Goal: Find contact information: Obtain details needed to contact an individual or organization

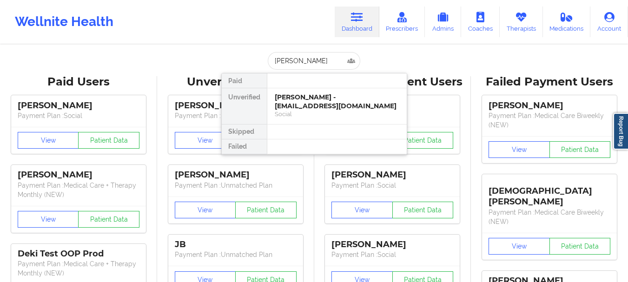
type input "[PERSON_NAME]"
click at [318, 117] on div "Digital Practice Member (In-Network)" at bounding box center [337, 114] width 125 height 8
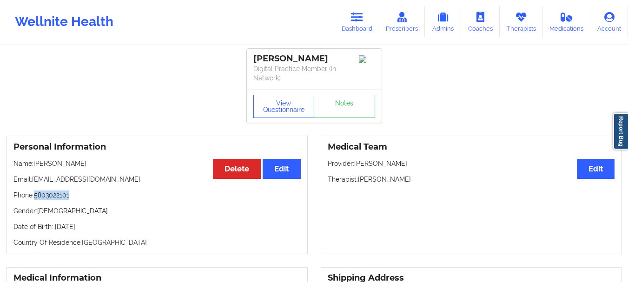
drag, startPoint x: 74, startPoint y: 197, endPoint x: 37, endPoint y: 199, distance: 37.3
click at [37, 199] on p "Phone: [PHONE_NUMBER]" at bounding box center [156, 195] width 287 height 9
copy p "5803022101"
click at [355, 14] on icon at bounding box center [357, 17] width 12 height 10
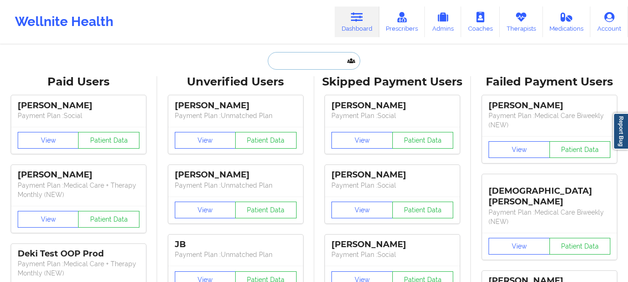
click at [294, 64] on input "text" at bounding box center [314, 61] width 92 height 18
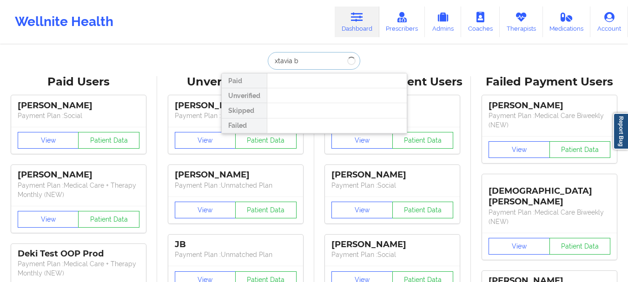
type input "xtavia b"
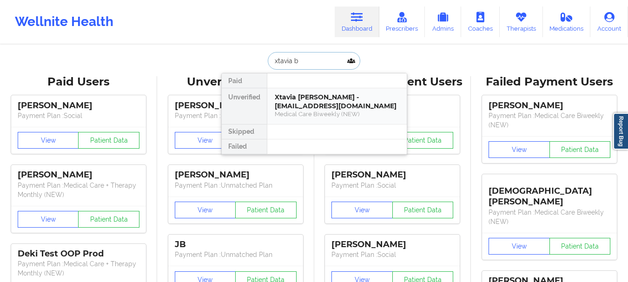
click at [357, 90] on div "Xtavia [PERSON_NAME] - [EMAIL_ADDRESS][DOMAIN_NAME] Medical Care Biweekly (NEW)" at bounding box center [337, 106] width 140 height 36
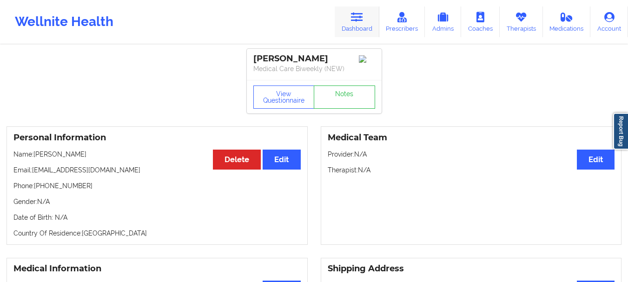
click at [343, 23] on link "Dashboard" at bounding box center [357, 22] width 45 height 31
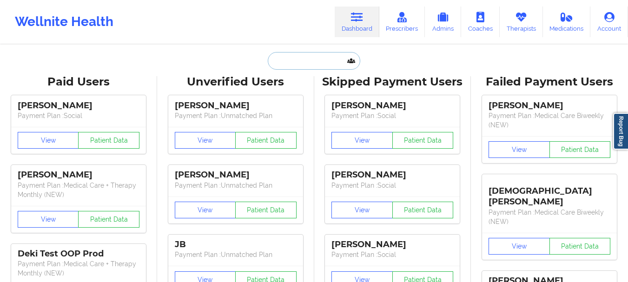
click at [280, 59] on input "text" at bounding box center [314, 61] width 92 height 18
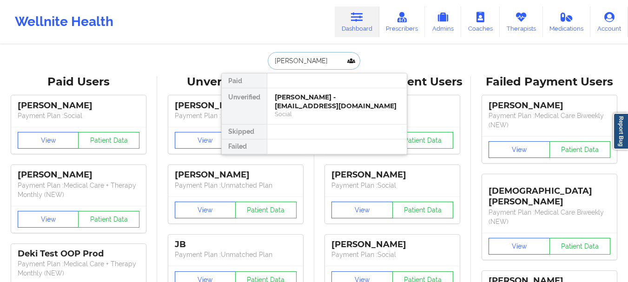
type input "[PERSON_NAME]"
click at [514, 23] on link "Therapists" at bounding box center [521, 22] width 43 height 31
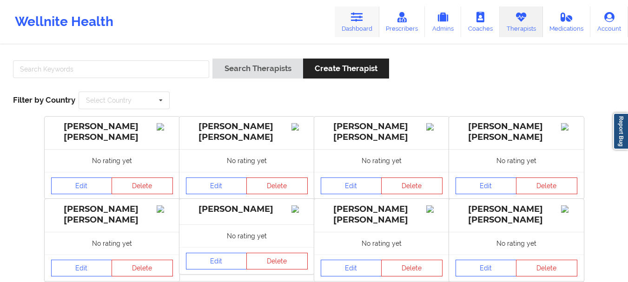
click at [362, 20] on icon at bounding box center [357, 17] width 12 height 10
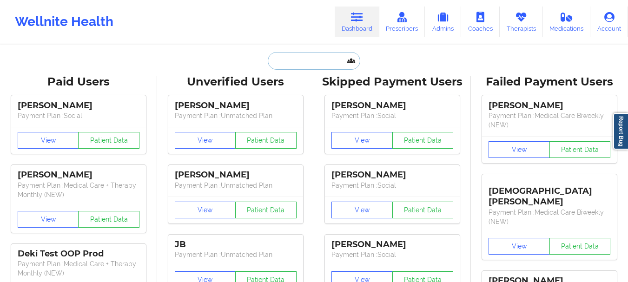
click at [309, 62] on input "text" at bounding box center [314, 61] width 92 height 18
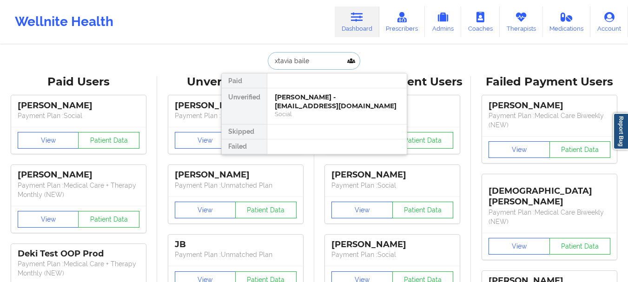
type input "xtavia [PERSON_NAME]"
click at [311, 114] on div "Medical Care Biweekly (NEW)" at bounding box center [337, 114] width 125 height 8
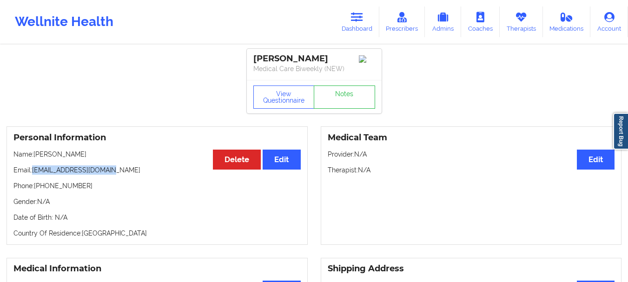
drag, startPoint x: 107, startPoint y: 174, endPoint x: 33, endPoint y: 175, distance: 74.4
click at [33, 175] on p "Email: [EMAIL_ADDRESS][DOMAIN_NAME]" at bounding box center [156, 170] width 287 height 9
copy p "[EMAIL_ADDRESS][DOMAIN_NAME]"
click at [76, 197] on div "Personal Information Edit Delete Name: [PERSON_NAME] Email: [EMAIL_ADDRESS][DOM…" at bounding box center [157, 186] width 301 height 119
drag, startPoint x: 80, startPoint y: 192, endPoint x: 37, endPoint y: 192, distance: 43.3
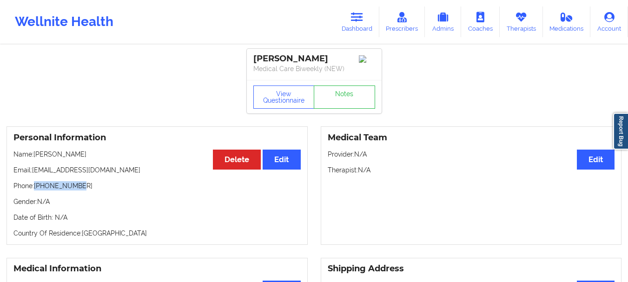
click at [37, 191] on p "Phone: [PHONE_NUMBER]" at bounding box center [156, 185] width 287 height 9
copy p "[PHONE_NUMBER]"
drag, startPoint x: 628, startPoint y: 73, endPoint x: 630, endPoint y: 82, distance: 9.9
click at [628, 82] on html "Wellnite Health Dashboard Prescribers Admins Coaches Therapists Medications Acc…" at bounding box center [314, 141] width 628 height 282
click at [411, 24] on link "Prescribers" at bounding box center [403, 22] width 46 height 31
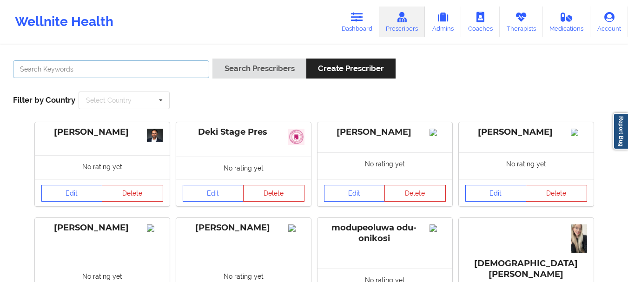
click at [73, 68] on input "text" at bounding box center [111, 69] width 196 height 18
type input "[PERSON_NAME]"
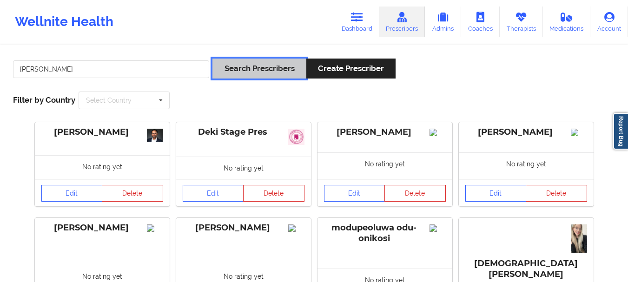
click at [265, 65] on button "Search Prescribers" at bounding box center [259, 69] width 93 height 20
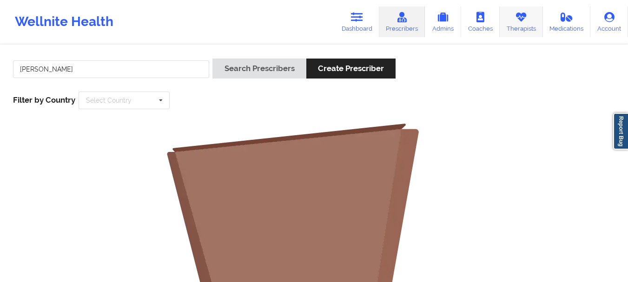
click at [524, 23] on link "Therapists" at bounding box center [521, 22] width 43 height 31
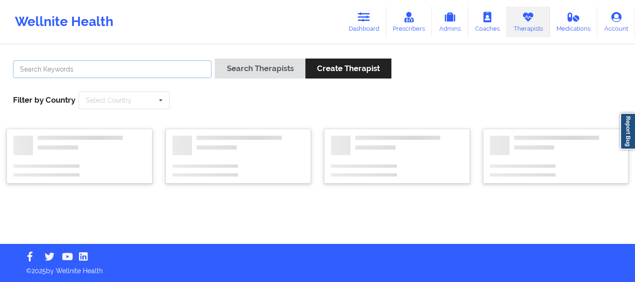
click at [64, 67] on input "text" at bounding box center [112, 69] width 199 height 18
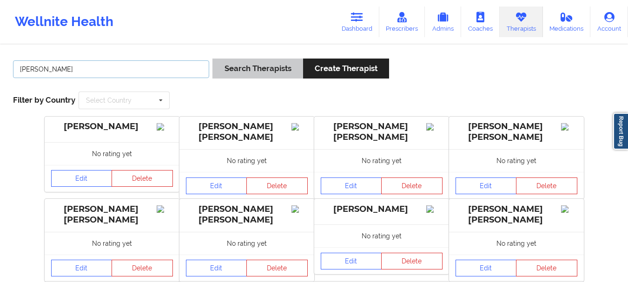
type input "[PERSON_NAME]"
click at [251, 70] on button "Search Therapists" at bounding box center [258, 69] width 90 height 20
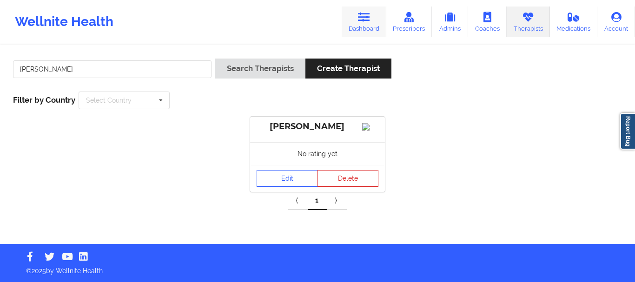
click at [354, 21] on link "Dashboard" at bounding box center [364, 22] width 45 height 31
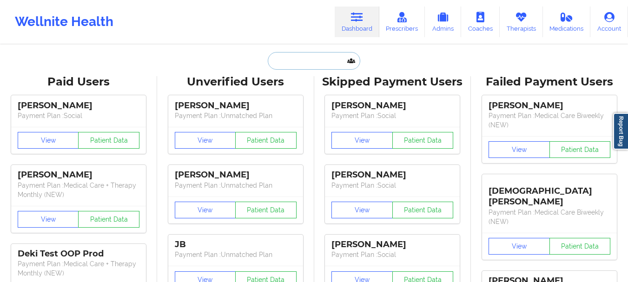
click at [313, 62] on input "text" at bounding box center [314, 61] width 92 height 18
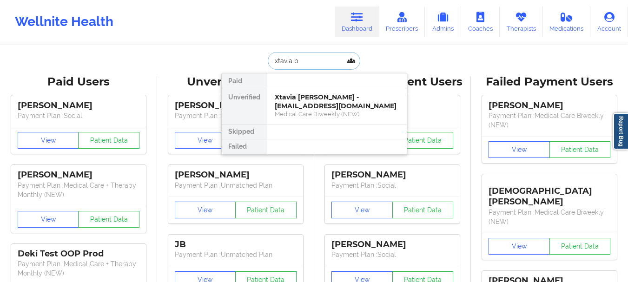
type input "xtavia ba"
click at [300, 113] on div "Medical Care Biweekly (NEW)" at bounding box center [337, 114] width 125 height 8
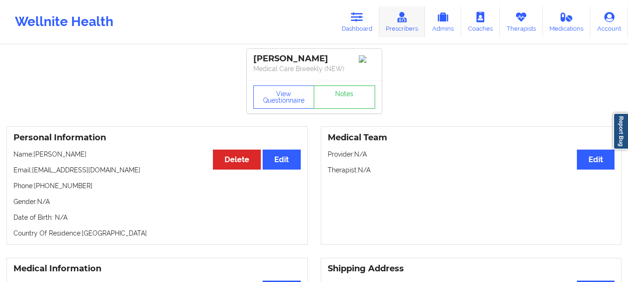
click at [405, 17] on icon at bounding box center [402, 17] width 12 height 10
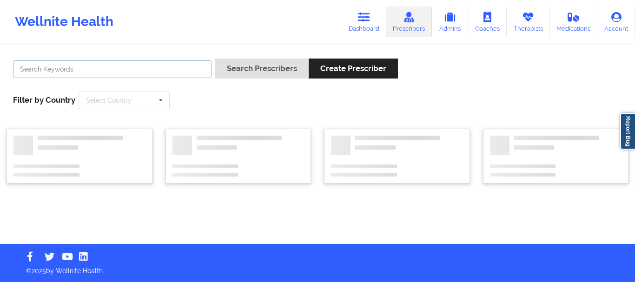
click at [132, 73] on input "text" at bounding box center [112, 69] width 199 height 18
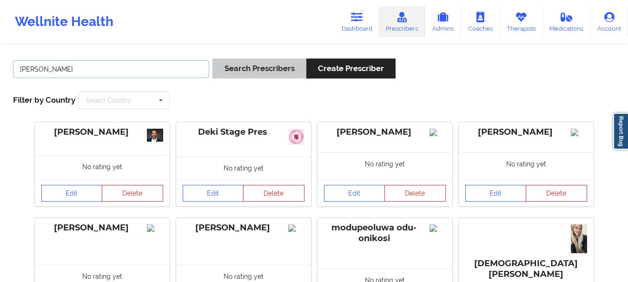
type input "[PERSON_NAME]"
click at [277, 73] on button "Search Prescribers" at bounding box center [259, 69] width 93 height 20
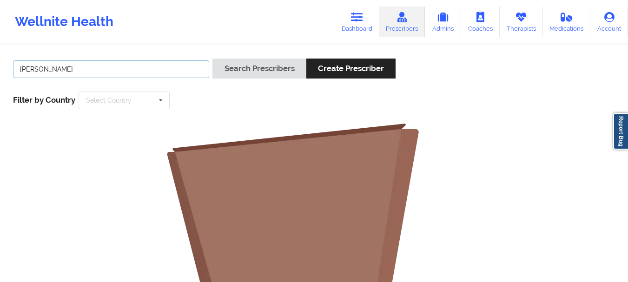
click at [69, 69] on input "[PERSON_NAME]" at bounding box center [111, 69] width 196 height 18
click at [525, 13] on icon at bounding box center [521, 17] width 12 height 10
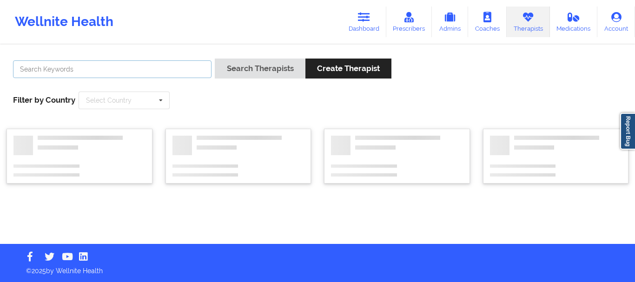
click at [46, 73] on input "text" at bounding box center [112, 69] width 199 height 18
click at [42, 73] on input "[PERSON_NAME]" at bounding box center [112, 69] width 199 height 18
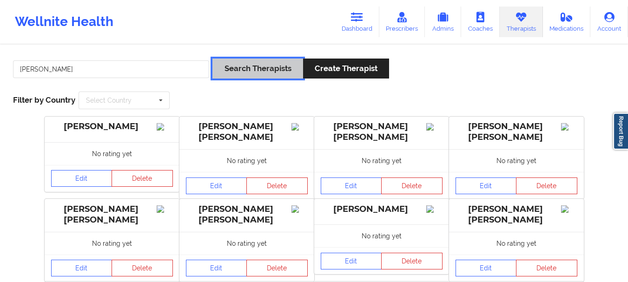
click at [255, 60] on button "Search Therapists" at bounding box center [258, 69] width 90 height 20
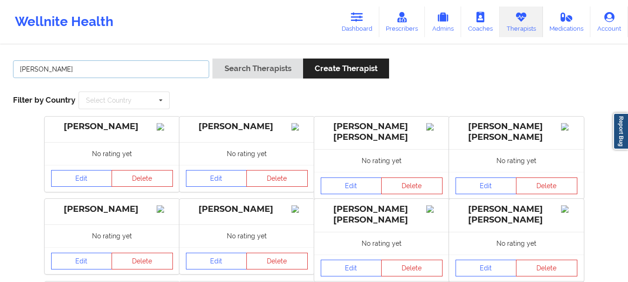
click at [65, 69] on input "[PERSON_NAME]" at bounding box center [111, 69] width 196 height 18
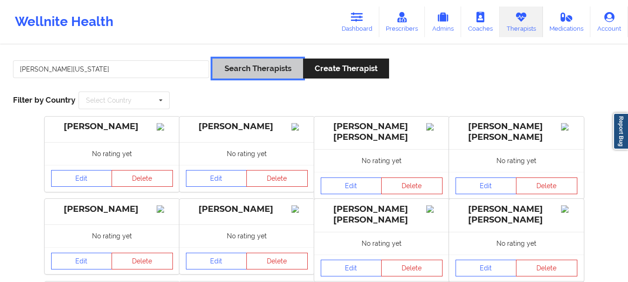
click at [283, 69] on button "Search Therapists" at bounding box center [258, 69] width 90 height 20
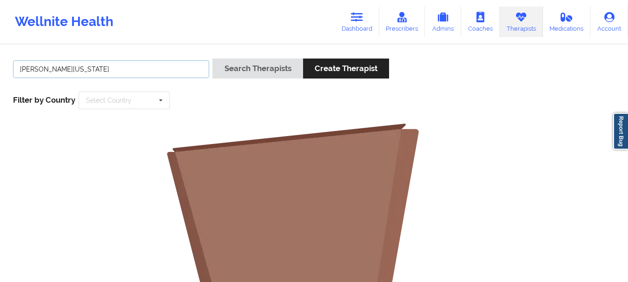
click at [56, 69] on input "[PERSON_NAME][US_STATE]" at bounding box center [111, 69] width 196 height 18
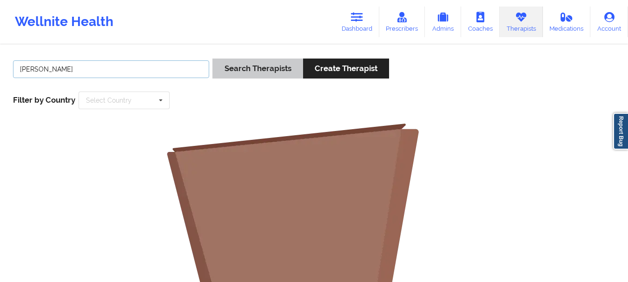
type input "[PERSON_NAME]"
click at [266, 67] on button "Search Therapists" at bounding box center [258, 69] width 90 height 20
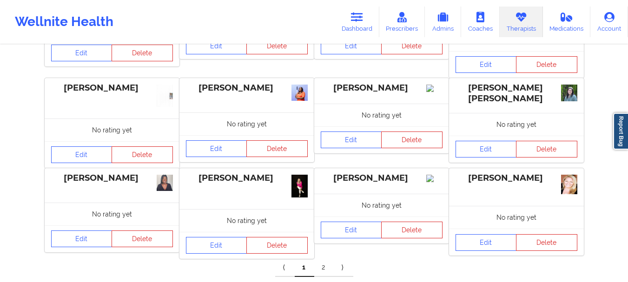
scroll to position [359, 0]
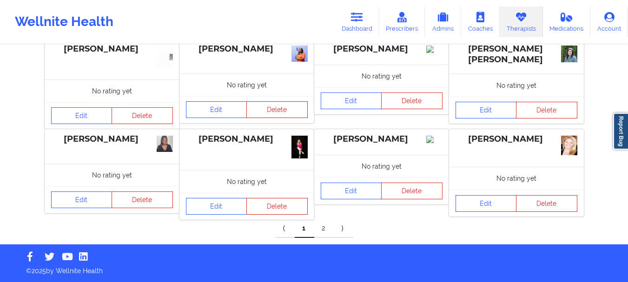
click at [322, 233] on link "2" at bounding box center [324, 229] width 20 height 19
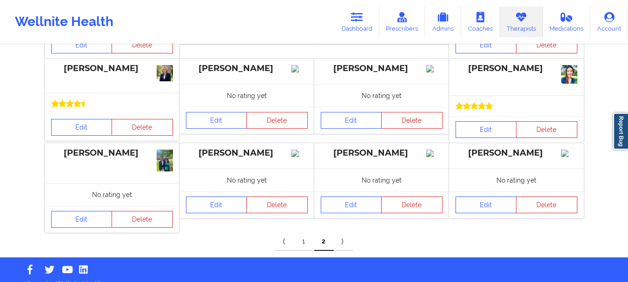
scroll to position [0, 0]
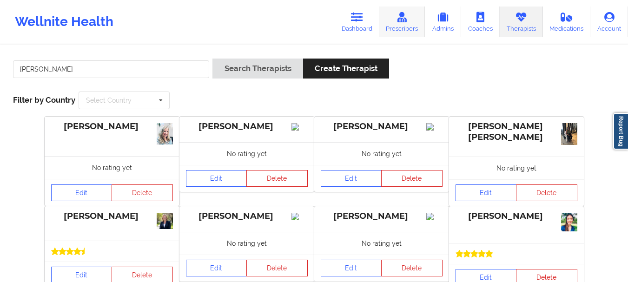
click at [397, 20] on link "Prescribers" at bounding box center [403, 22] width 46 height 31
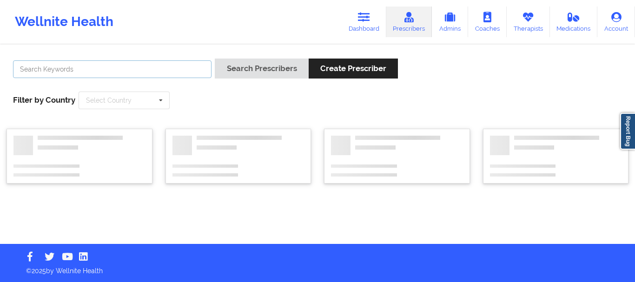
click at [87, 71] on input "text" at bounding box center [112, 69] width 199 height 18
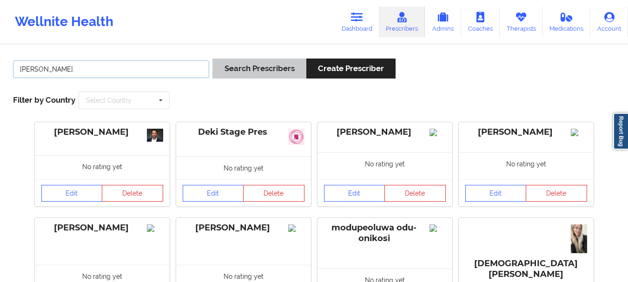
type input "[PERSON_NAME]"
click at [269, 71] on button "Search Prescribers" at bounding box center [259, 69] width 93 height 20
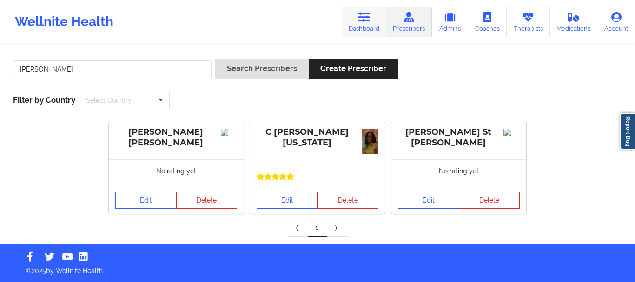
click at [366, 22] on icon at bounding box center [364, 17] width 12 height 10
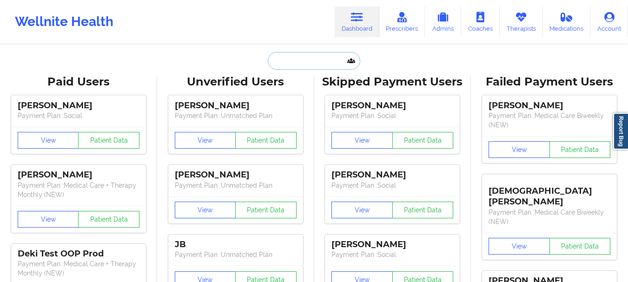
click at [296, 68] on input "text" at bounding box center [314, 61] width 92 height 18
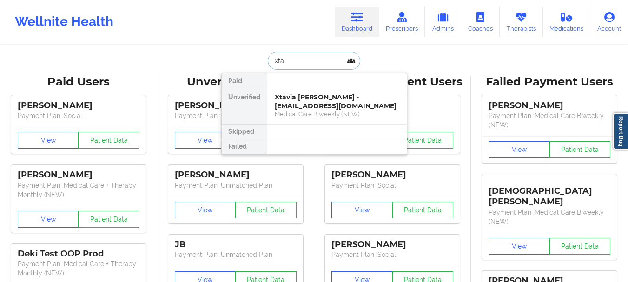
type input "xtav"
click at [306, 106] on div "Xtavia [PERSON_NAME] - [EMAIL_ADDRESS][DOMAIN_NAME]" at bounding box center [337, 101] width 125 height 17
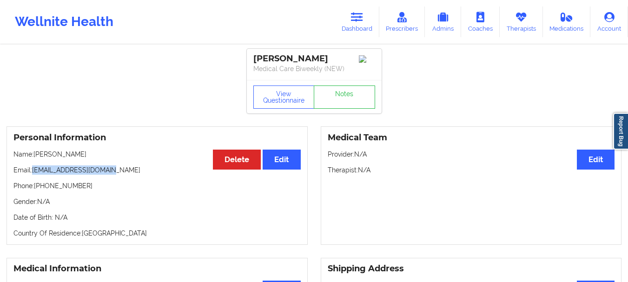
drag, startPoint x: 109, startPoint y: 173, endPoint x: 33, endPoint y: 177, distance: 75.9
click at [33, 175] on p "Email: [EMAIL_ADDRESS][DOMAIN_NAME]" at bounding box center [156, 170] width 287 height 9
drag, startPoint x: 84, startPoint y: 192, endPoint x: 35, endPoint y: 193, distance: 48.9
click at [35, 191] on p "Phone: [PHONE_NUMBER]" at bounding box center [156, 185] width 287 height 9
copy p "[PHONE_NUMBER]"
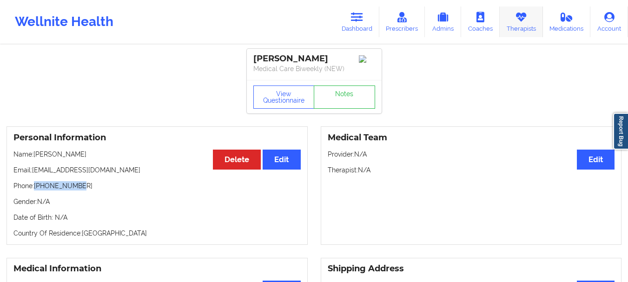
click at [523, 21] on icon at bounding box center [521, 17] width 12 height 10
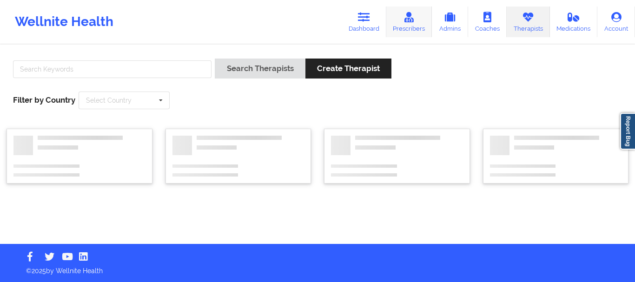
click at [411, 25] on link "Prescribers" at bounding box center [409, 22] width 46 height 31
click at [49, 73] on input "text" at bounding box center [112, 69] width 199 height 18
type input "b"
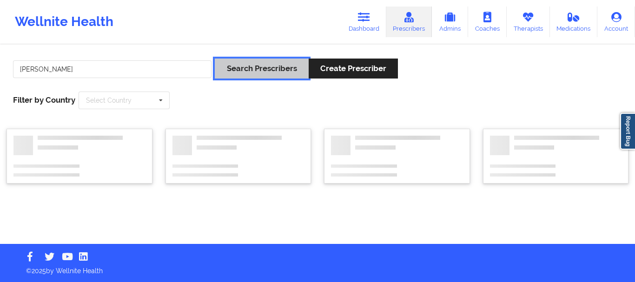
click at [255, 68] on button "Search Prescribers" at bounding box center [261, 69] width 93 height 20
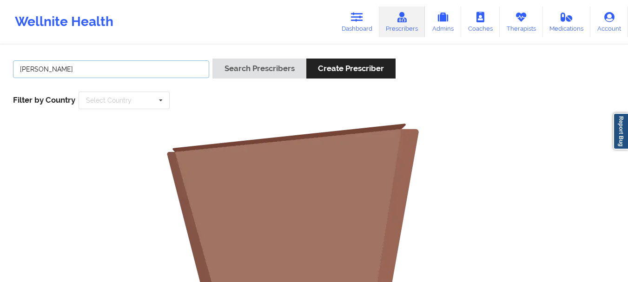
click at [38, 71] on input "[PERSON_NAME]" at bounding box center [111, 69] width 196 height 18
type input "[PERSON_NAME]"
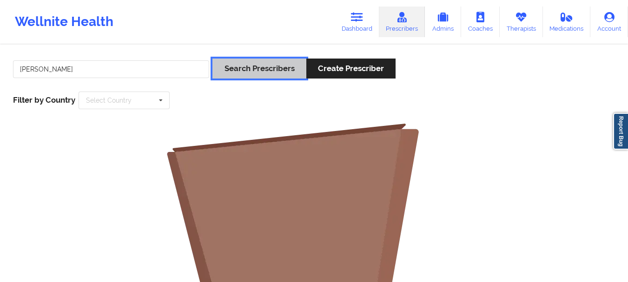
click at [247, 74] on button "Search Prescribers" at bounding box center [259, 69] width 93 height 20
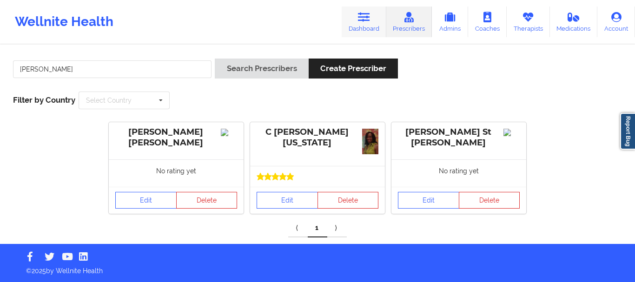
click at [361, 31] on link "Dashboard" at bounding box center [364, 22] width 45 height 31
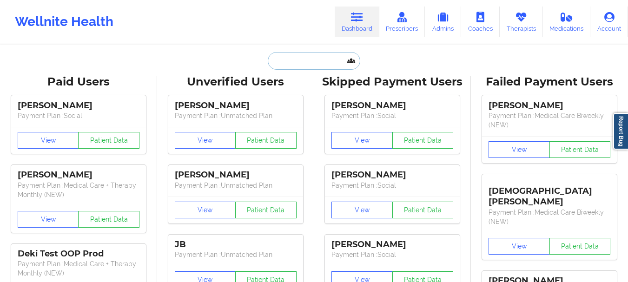
click at [315, 66] on input "text" at bounding box center [314, 61] width 92 height 18
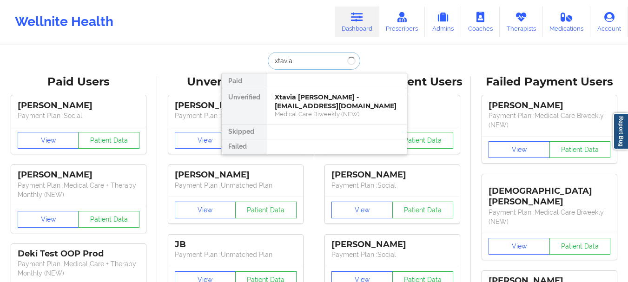
type input "xtavia"
click at [321, 105] on div "Xtavia [PERSON_NAME] - [EMAIL_ADDRESS][DOMAIN_NAME]" at bounding box center [337, 101] width 125 height 17
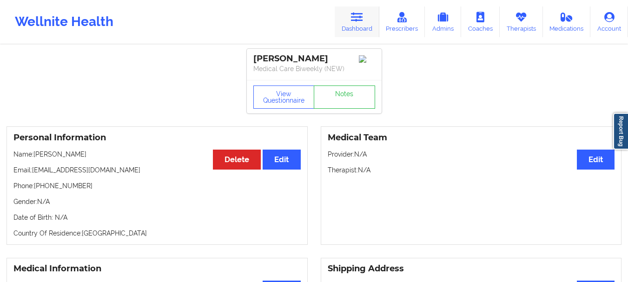
click at [364, 33] on link "Dashboard" at bounding box center [357, 22] width 45 height 31
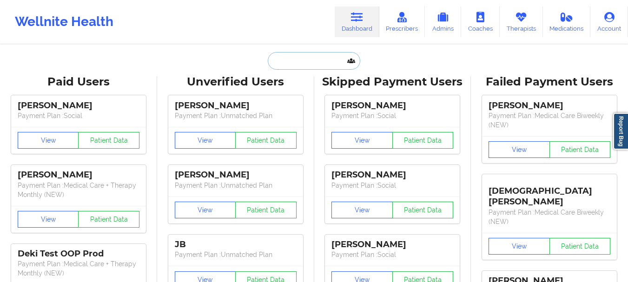
click at [310, 63] on input "text" at bounding box center [314, 61] width 92 height 18
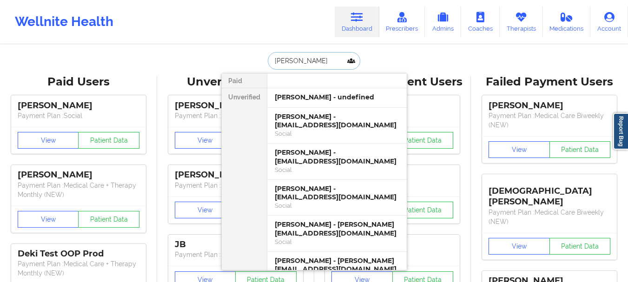
type input "[PERSON_NAME]"
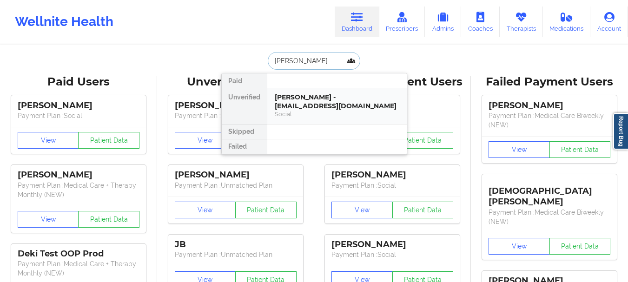
click at [312, 97] on div "[PERSON_NAME] - [EMAIL_ADDRESS][DOMAIN_NAME]" at bounding box center [337, 101] width 125 height 17
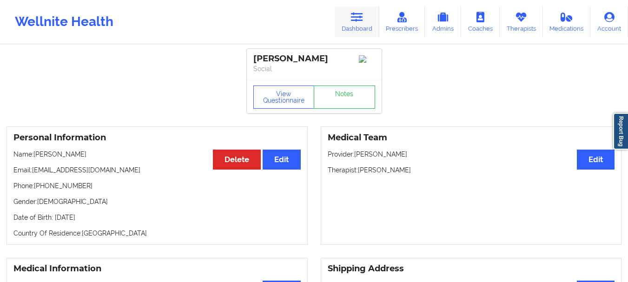
click at [355, 29] on link "Dashboard" at bounding box center [357, 22] width 45 height 31
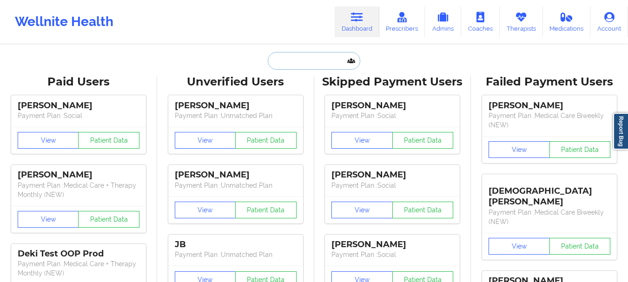
click at [287, 60] on input "text" at bounding box center [314, 61] width 92 height 18
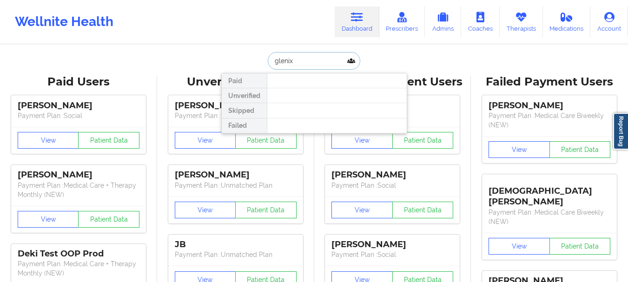
type input "gleni"
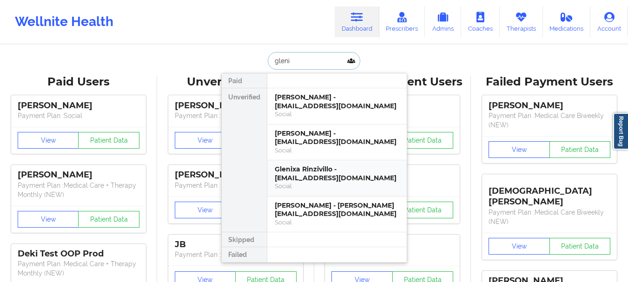
click at [309, 182] on div "Social" at bounding box center [337, 186] width 125 height 8
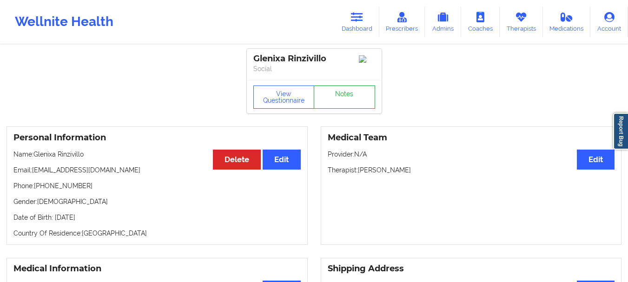
click at [352, 105] on link "Notes" at bounding box center [344, 97] width 61 height 23
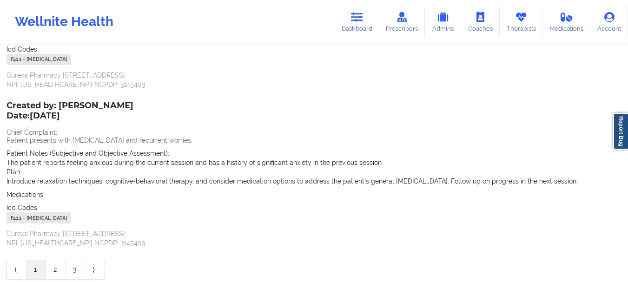
scroll to position [177, 0]
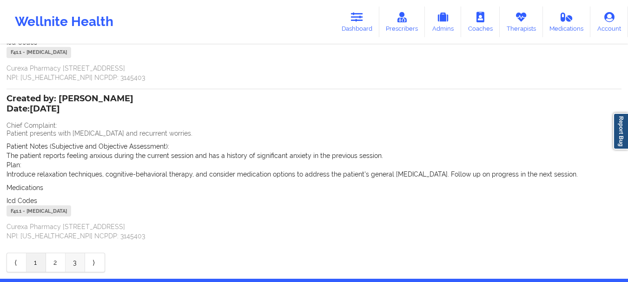
click at [67, 263] on link "3" at bounding box center [76, 262] width 20 height 19
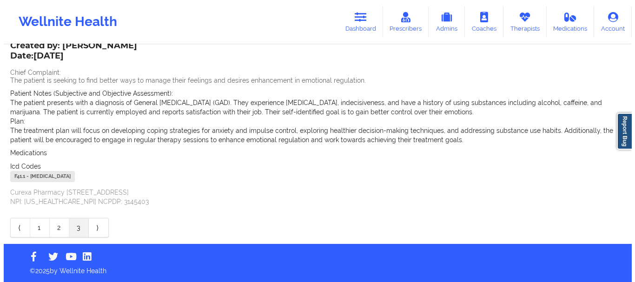
scroll to position [0, 0]
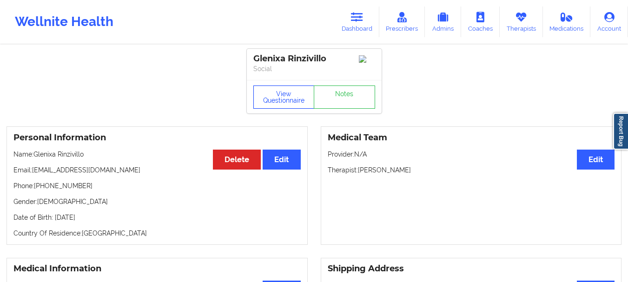
click at [270, 96] on button "View Questionnaire" at bounding box center [283, 97] width 61 height 23
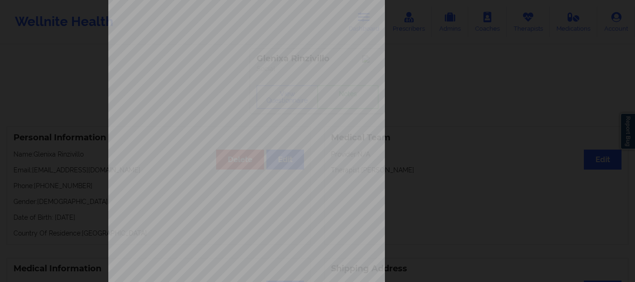
scroll to position [161, 0]
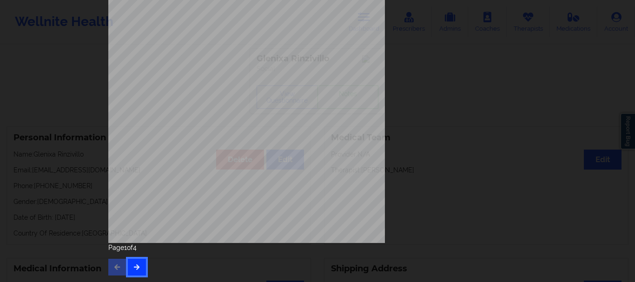
click at [134, 266] on icon "button" at bounding box center [137, 267] width 8 height 6
click at [137, 273] on button "button" at bounding box center [137, 267] width 18 height 17
click at [128, 276] on div "commercial Insurance Member ID for patient Xjgh46847199 Insurance company name …" at bounding box center [318, 63] width 432 height 437
click at [137, 270] on icon "button" at bounding box center [137, 267] width 8 height 6
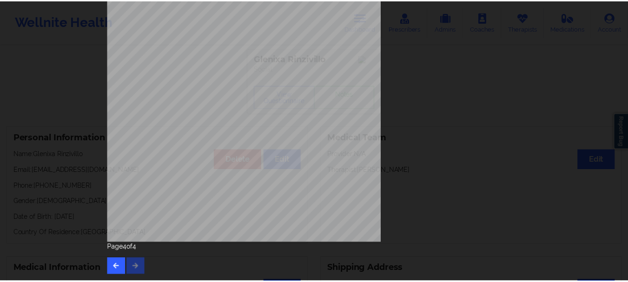
scroll to position [0, 0]
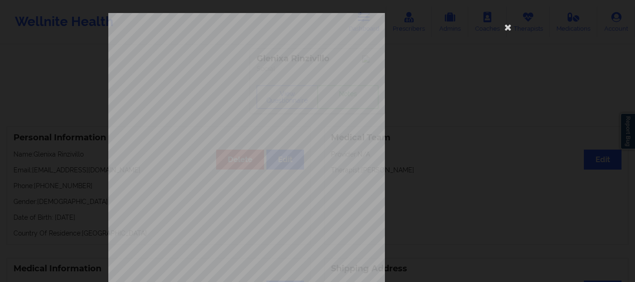
click at [504, 36] on div "Please feel free to provide us with any other additional details that have led …" at bounding box center [317, 209] width 419 height 392
click at [506, 32] on icon at bounding box center [508, 27] width 15 height 15
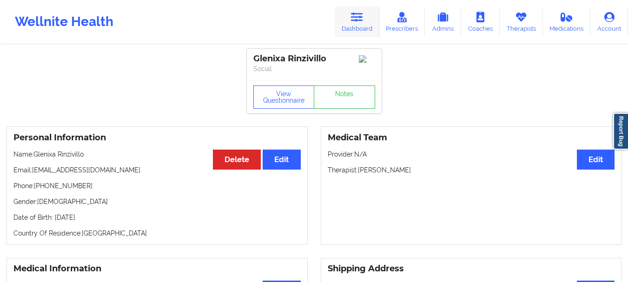
click at [361, 27] on link "Dashboard" at bounding box center [357, 22] width 45 height 31
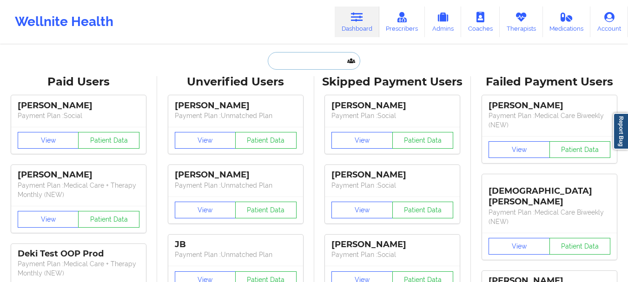
click at [323, 53] on input "text" at bounding box center [314, 61] width 92 height 18
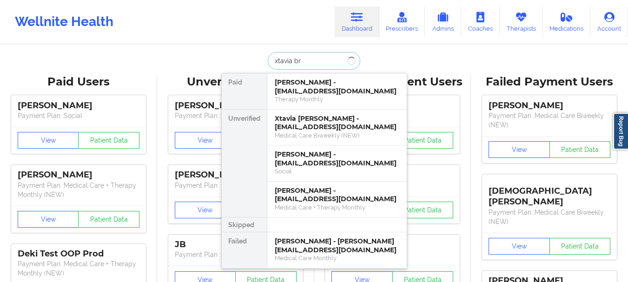
type input "xtavia b"
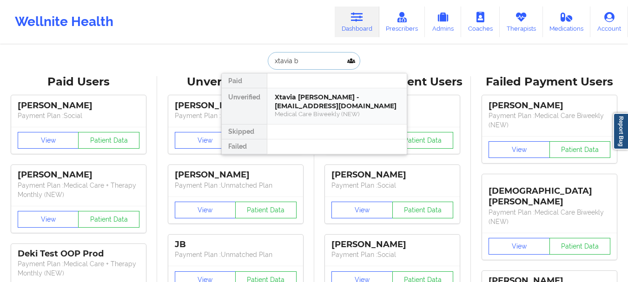
click at [316, 91] on div "Xtavia [PERSON_NAME] - [EMAIL_ADDRESS][DOMAIN_NAME] Medical Care Biweekly (NEW)" at bounding box center [337, 106] width 140 height 36
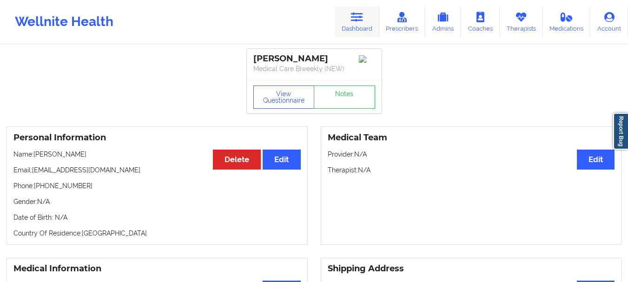
click at [355, 24] on link "Dashboard" at bounding box center [357, 22] width 45 height 31
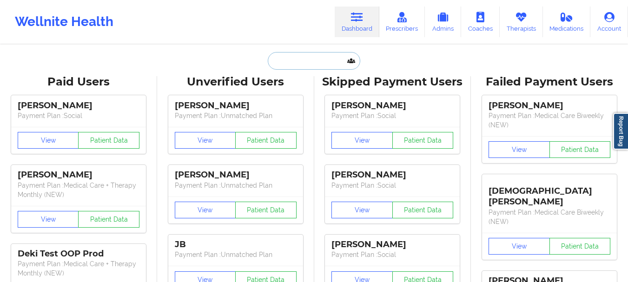
click at [299, 59] on input "text" at bounding box center [314, 61] width 92 height 18
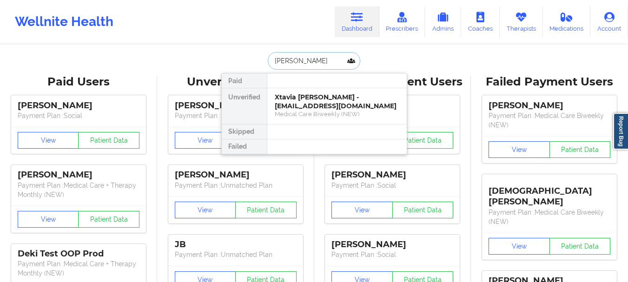
type input "[PERSON_NAME]"
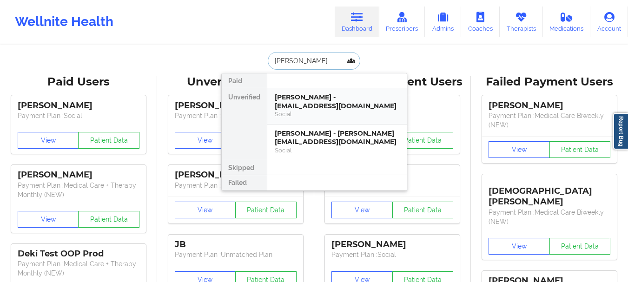
click at [341, 102] on div "[PERSON_NAME] - [EMAIL_ADDRESS][DOMAIN_NAME]" at bounding box center [337, 101] width 125 height 17
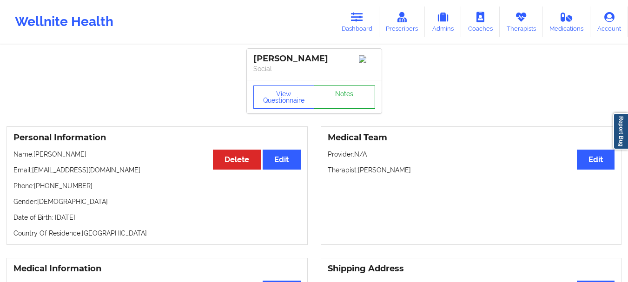
click at [336, 100] on link "Notes" at bounding box center [344, 97] width 61 height 23
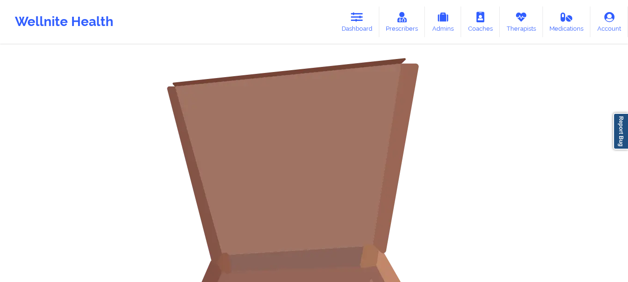
scroll to position [42, 0]
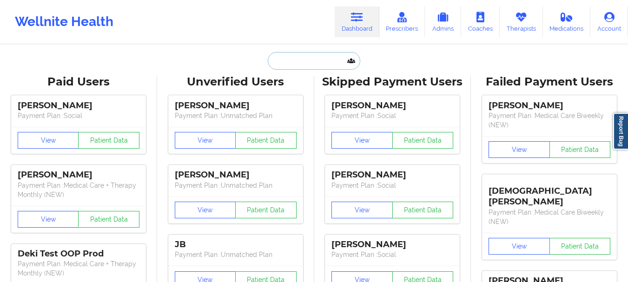
click at [305, 55] on input "text" at bounding box center [314, 61] width 92 height 18
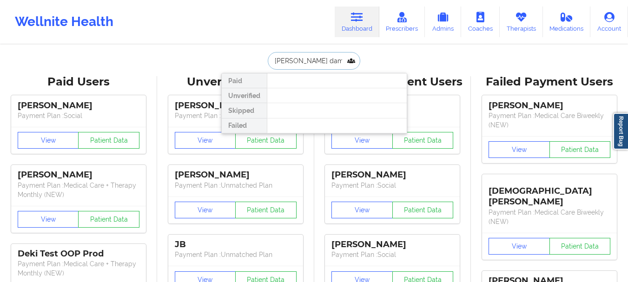
type input "erin damm"
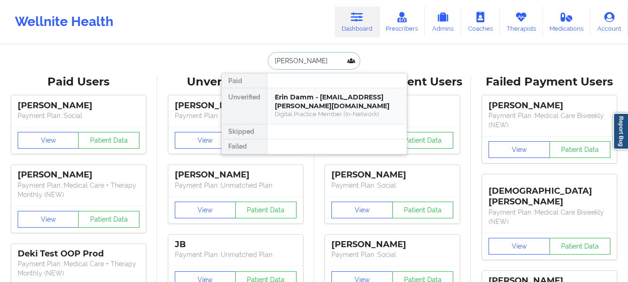
click at [305, 116] on div "Digital Practice Member (In-Network)" at bounding box center [337, 114] width 125 height 8
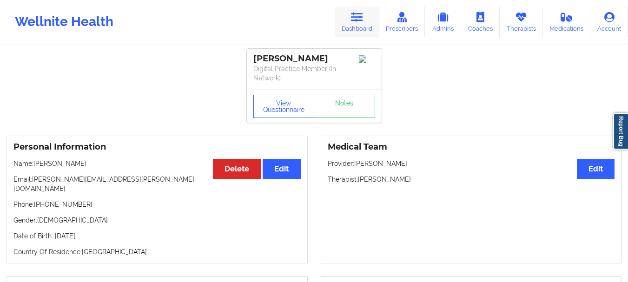
click at [351, 23] on link "Dashboard" at bounding box center [357, 22] width 45 height 31
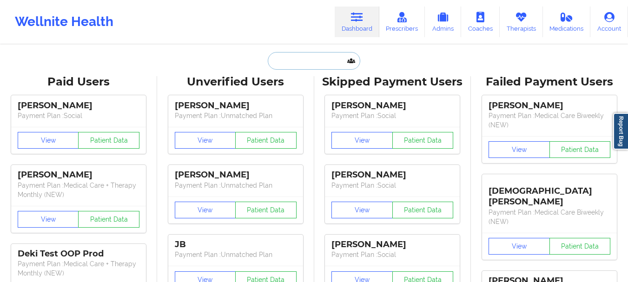
click at [293, 62] on input "text" at bounding box center [314, 61] width 92 height 18
paste input "christy.schweiger@gmail.com"
type input "christy.schweiger@gmail.com"
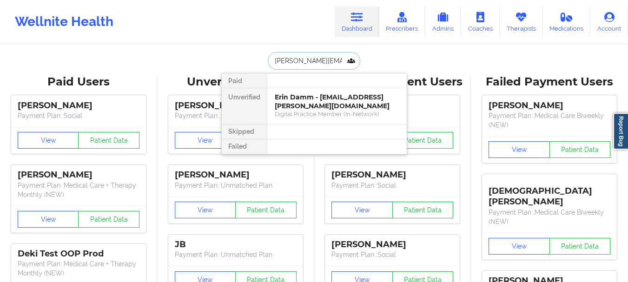
scroll to position [0, 16]
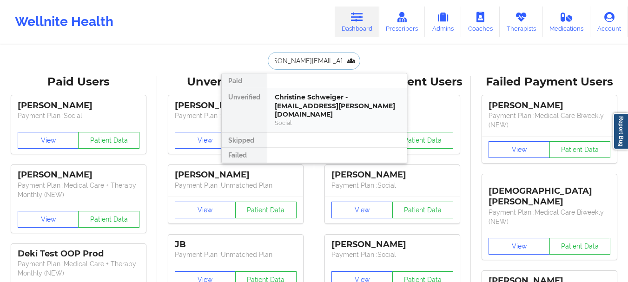
click at [334, 104] on div "Christine Schweiger - christy.schweiger@gmail.com" at bounding box center [337, 106] width 125 height 26
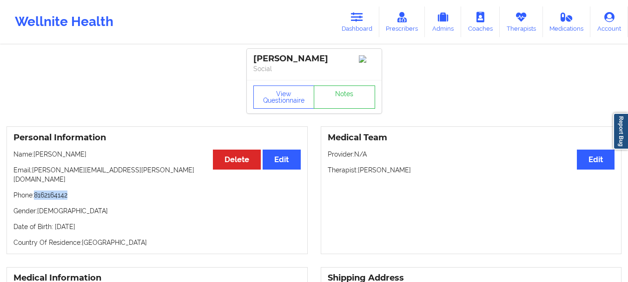
drag, startPoint x: 73, startPoint y: 186, endPoint x: 36, endPoint y: 191, distance: 37.0
click at [36, 191] on p "Phone: 8162164142" at bounding box center [156, 195] width 287 height 9
click at [42, 191] on p "Phone: 8162164142" at bounding box center [156, 195] width 287 height 9
drag, startPoint x: 42, startPoint y: 191, endPoint x: 71, endPoint y: 189, distance: 29.4
click at [71, 191] on p "Phone: 8162164142" at bounding box center [156, 195] width 287 height 9
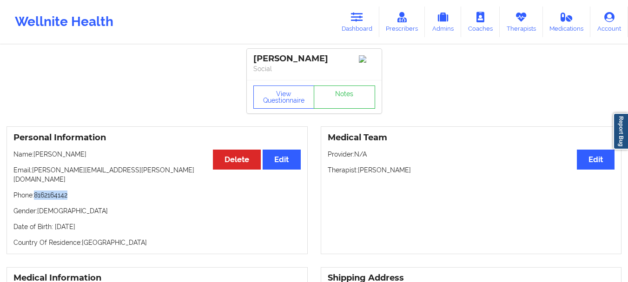
copy p "8162164142"
